Goal: Find specific page/section: Find specific page/section

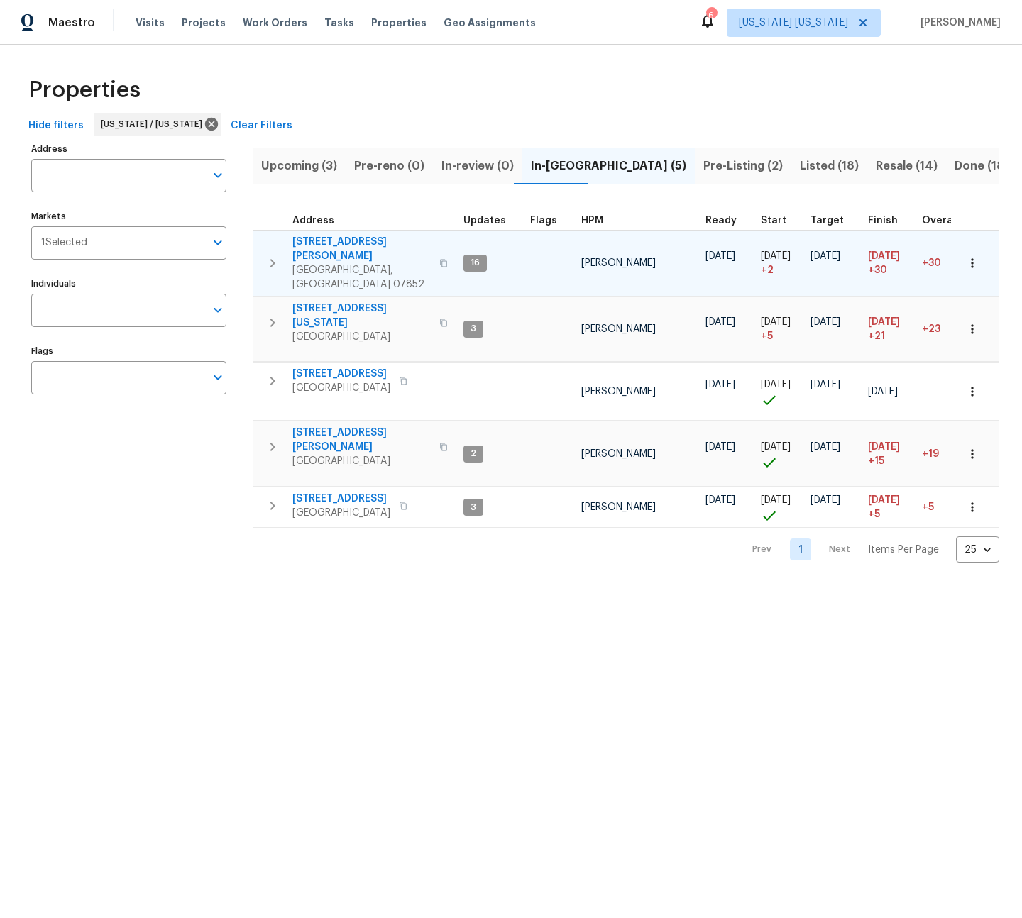
click at [317, 240] on span "238 Drake Ln" at bounding box center [361, 249] width 138 height 28
